Goal: Transaction & Acquisition: Subscribe to service/newsletter

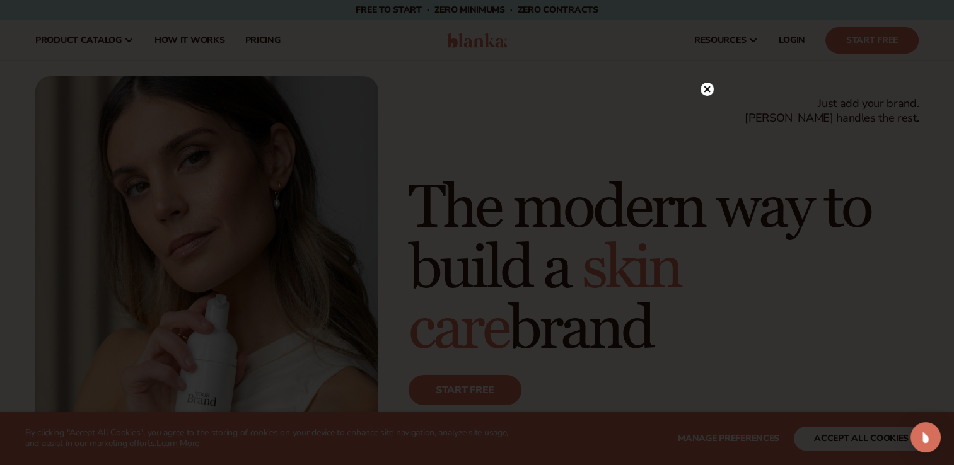
click at [706, 85] on circle at bounding box center [707, 89] width 13 height 13
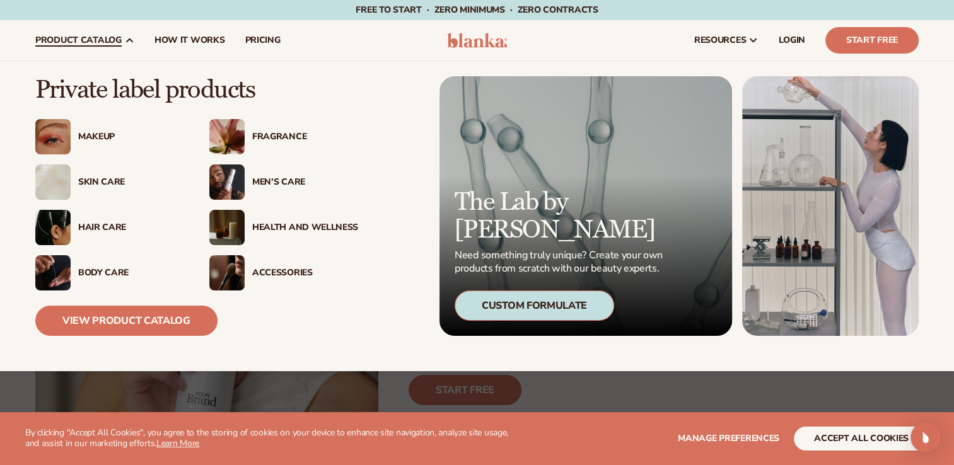
click at [97, 141] on div "Makeup" at bounding box center [131, 137] width 106 height 11
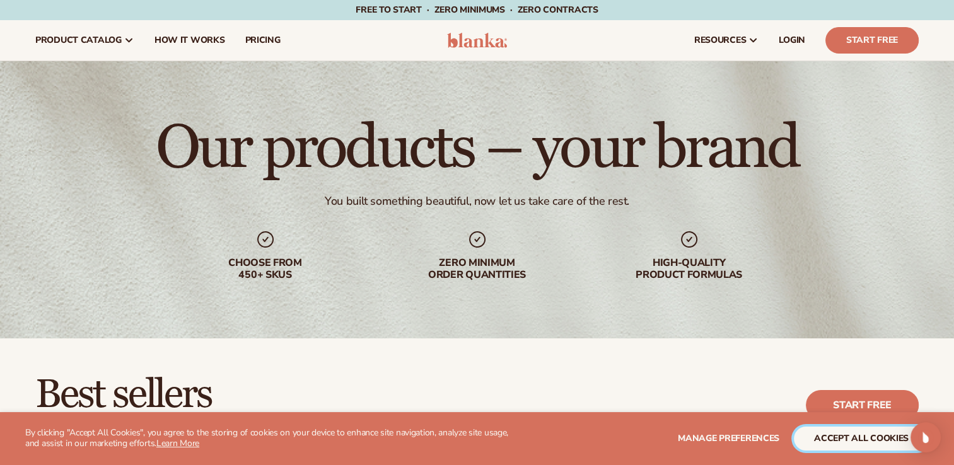
click at [880, 429] on button "accept all cookies" at bounding box center [861, 439] width 135 height 24
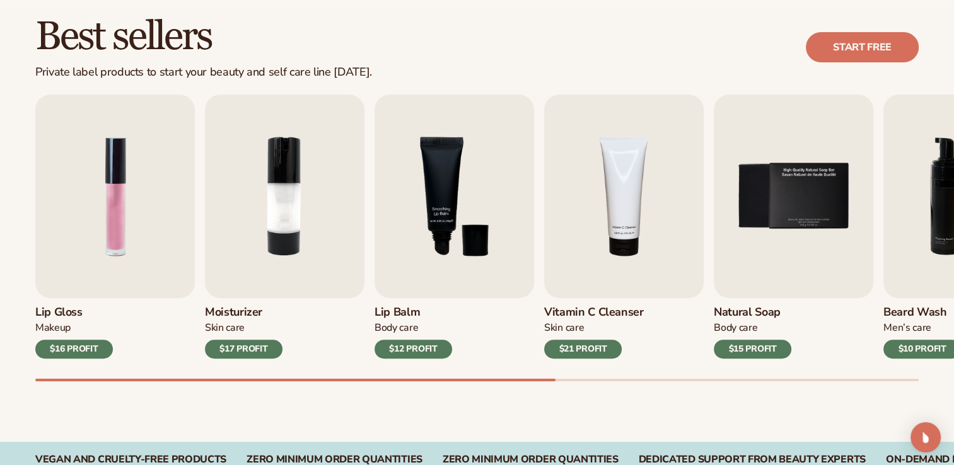
scroll to position [441, 0]
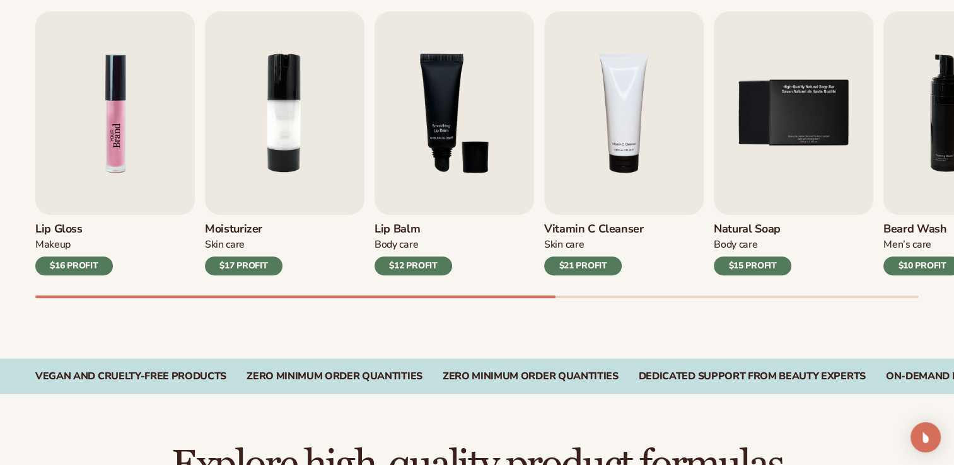
click at [93, 165] on img "1 / 9" at bounding box center [115, 113] width 160 height 204
click at [80, 124] on img "1 / 9" at bounding box center [115, 113] width 160 height 204
click at [120, 127] on img "1 / 9" at bounding box center [115, 113] width 160 height 204
click at [72, 269] on div "$16 PROFIT" at bounding box center [74, 266] width 78 height 19
click at [46, 230] on h3 "Lip Gloss" at bounding box center [74, 230] width 78 height 14
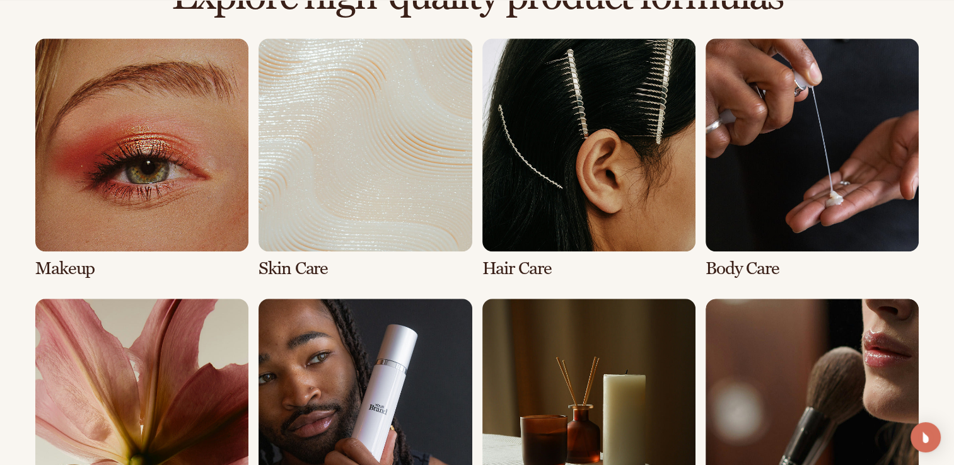
scroll to position [1009, 0]
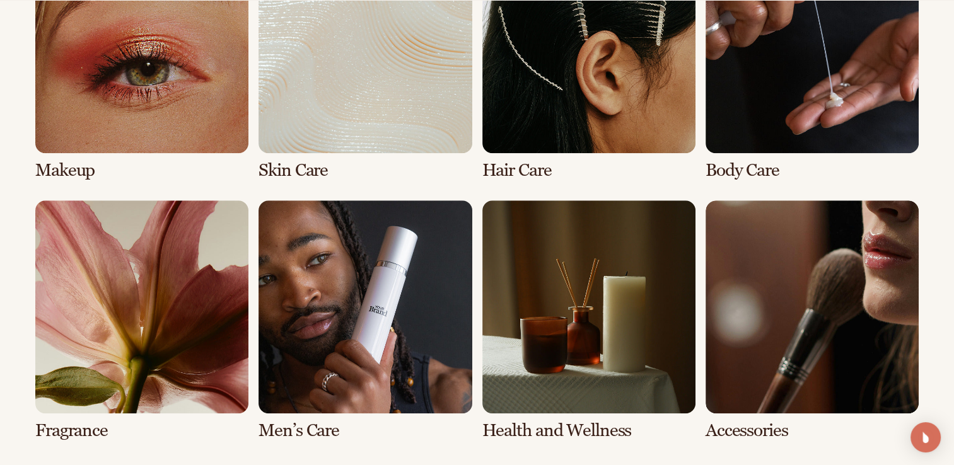
click at [114, 96] on link "1 / 8" at bounding box center [141, 60] width 213 height 240
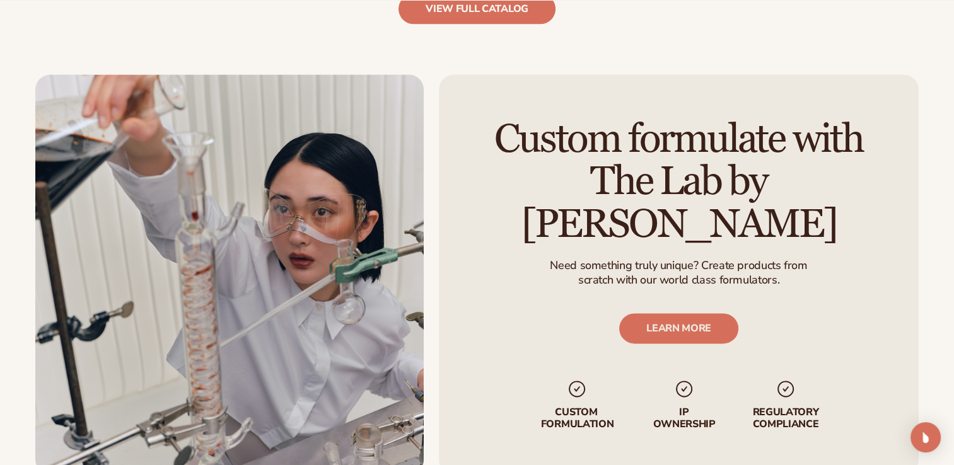
scroll to position [1513, 0]
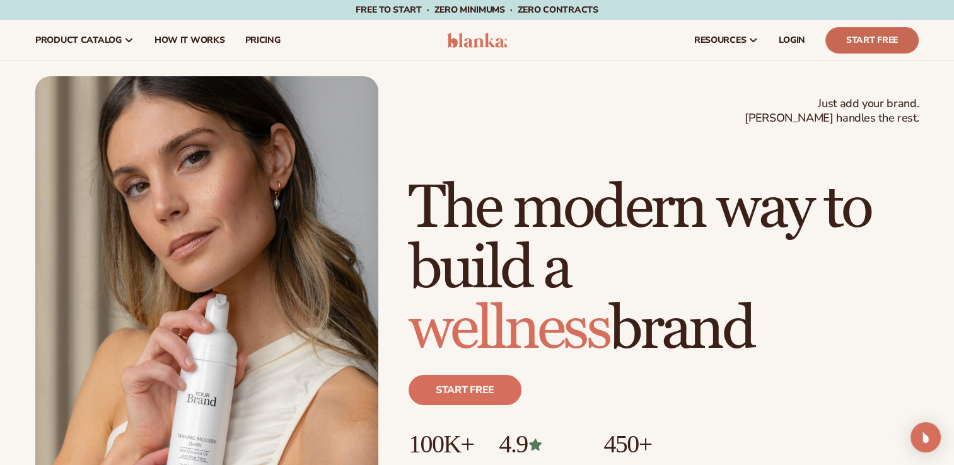
click at [873, 47] on link "Start Free" at bounding box center [871, 40] width 93 height 26
